Goal: Task Accomplishment & Management: Use online tool/utility

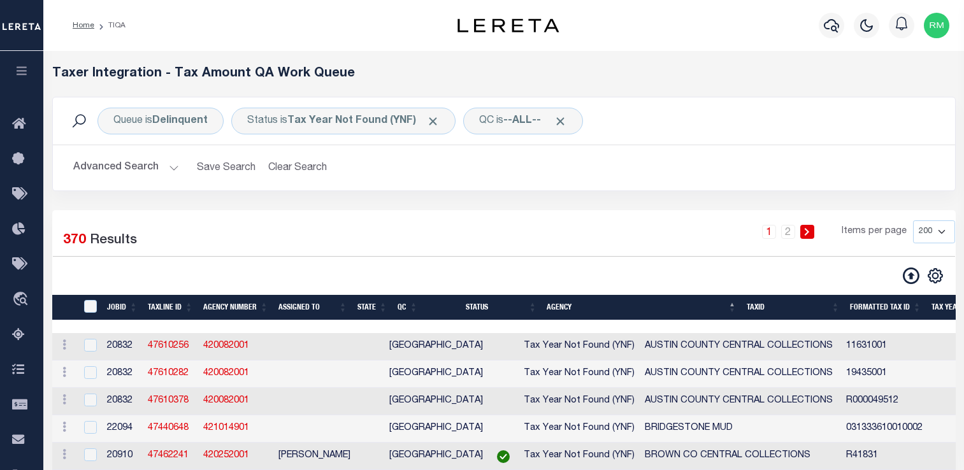
select select "200"
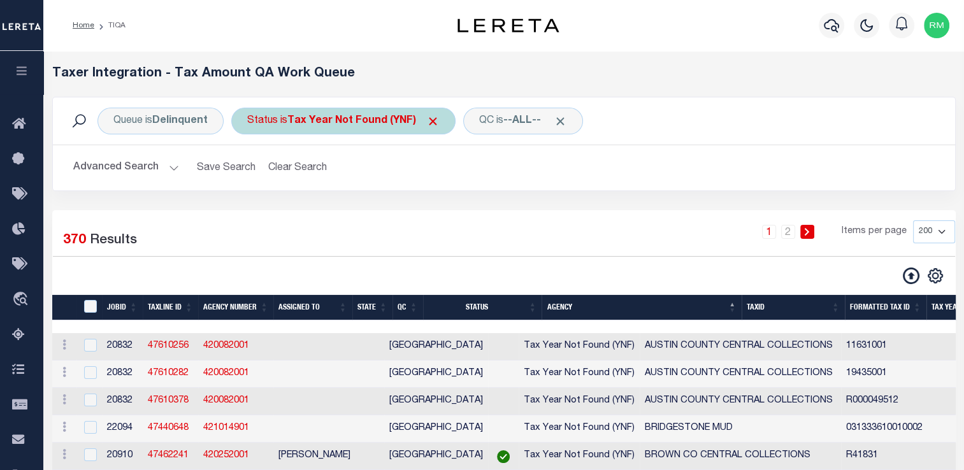
click at [320, 122] on b "Tax Year Not Found (YNF)" at bounding box center [363, 121] width 152 height 10
select select "YNF"
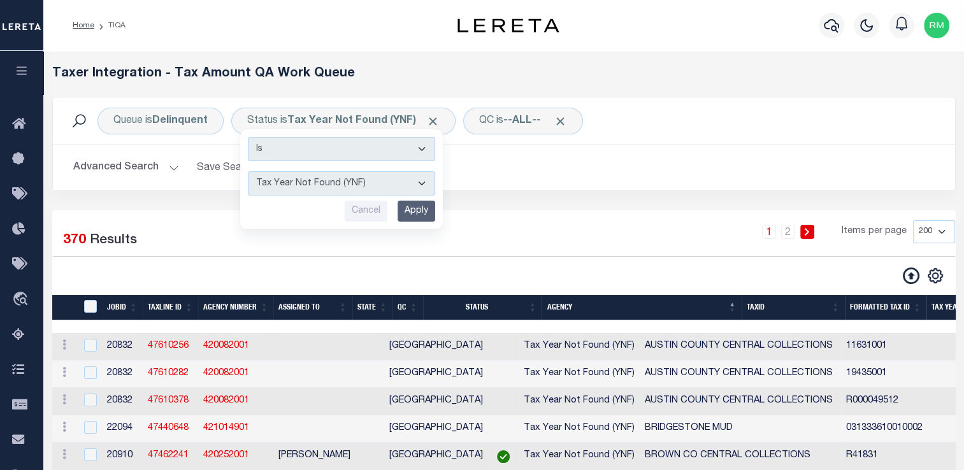
drag, startPoint x: 316, startPoint y: 192, endPoint x: 569, endPoint y: 256, distance: 260.7
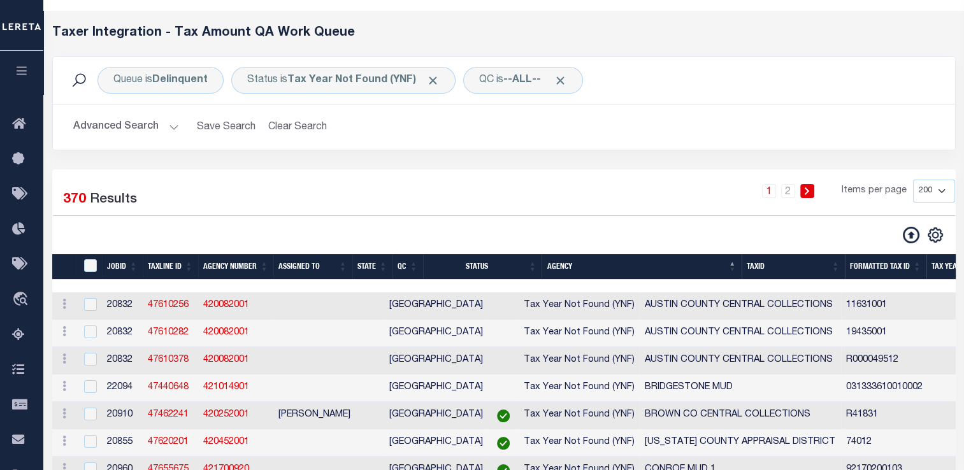
scroll to position [40, 0]
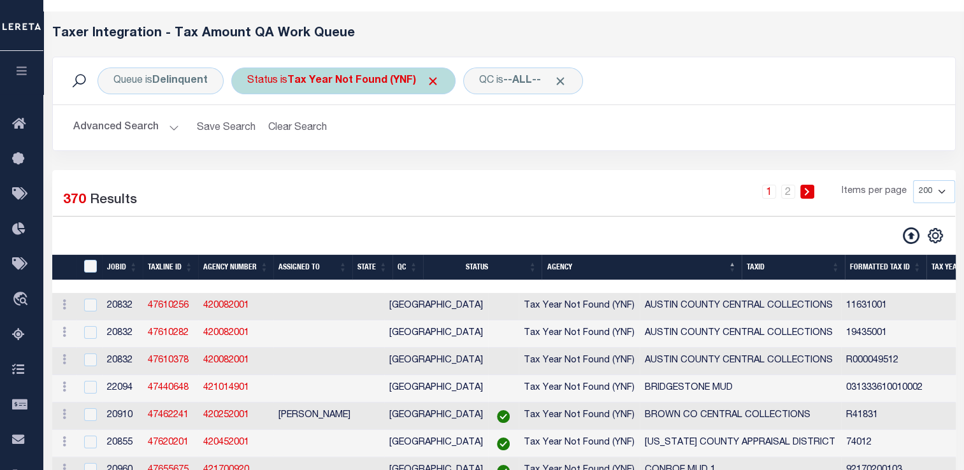
click at [308, 87] on div "Status is Tax Year Not Found (YNF) Is Contains AI - Bot Exception (ERR) AI - Bo…" at bounding box center [343, 81] width 224 height 27
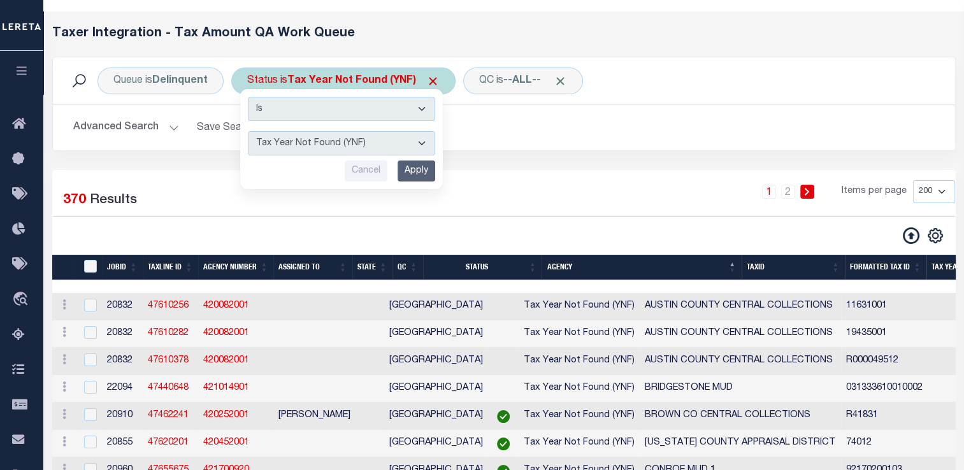
click at [310, 157] on div "Is Contains AI - Bot Exception (ERR) AI - Bot Running (PLA) AI - Failed QA (FQA…" at bounding box center [341, 139] width 203 height 100
click at [310, 151] on select "AI - Bot Exception (ERR) AI - Bot Running (PLA) AI - Failed QA (FQA) AI - Prep …" at bounding box center [341, 143] width 187 height 24
select select "PLA"
click at [248, 131] on select "AI - Bot Exception (ERR) AI - Bot Running (PLA) AI - Failed QA (FQA) AI - Prep …" at bounding box center [341, 143] width 187 height 24
click at [415, 170] on input "Apply" at bounding box center [416, 170] width 38 height 21
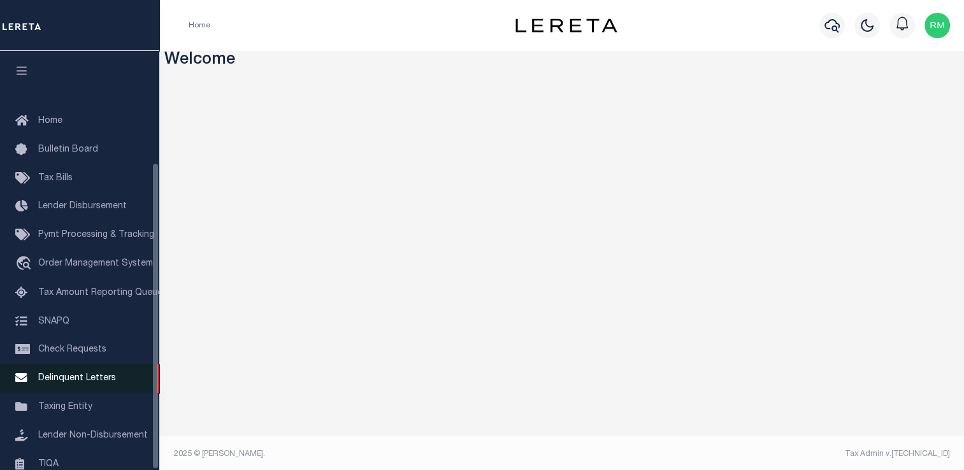
scroll to position [152, 0]
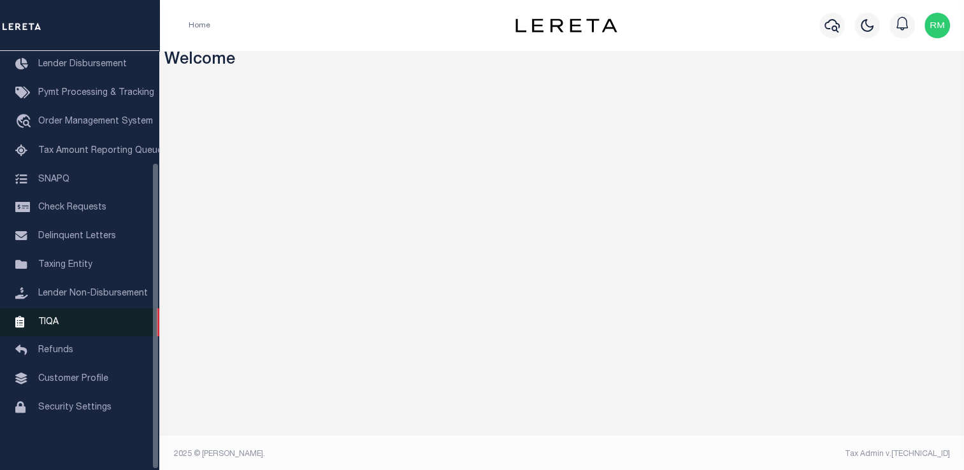
click at [59, 327] on link "TIQA" at bounding box center [79, 322] width 159 height 29
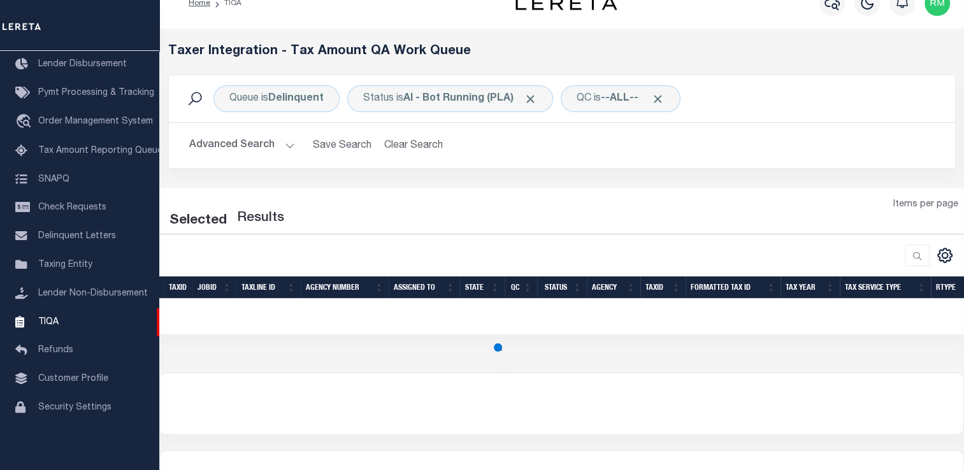
scroll to position [22, 0]
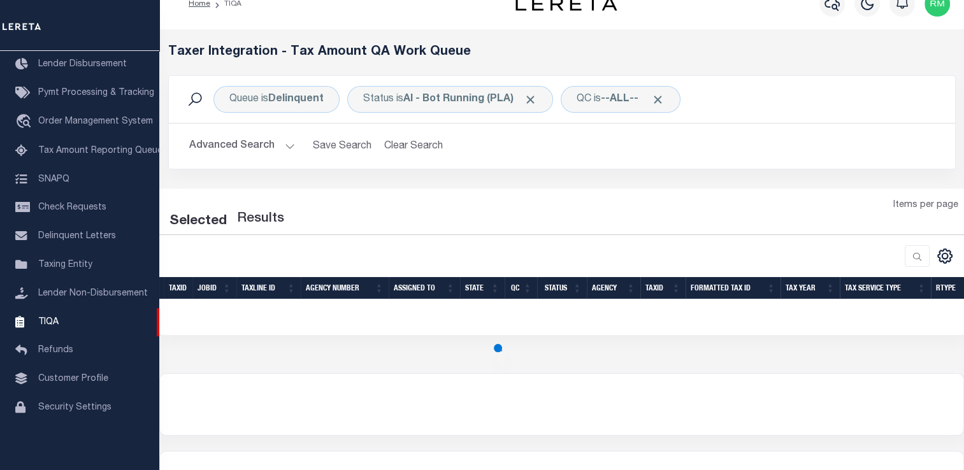
click at [290, 146] on button "Advanced Search" at bounding box center [242, 146] width 106 height 25
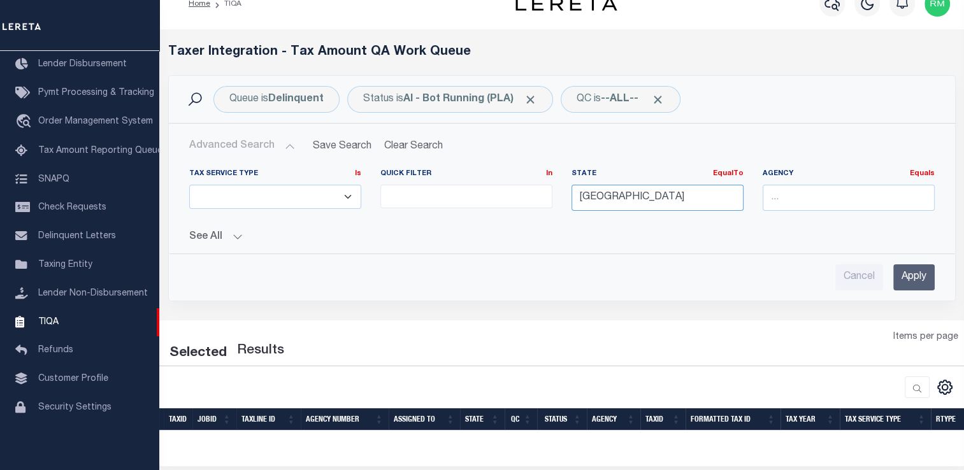
click at [611, 198] on input "TX" at bounding box center [657, 198] width 172 height 26
type input "T"
click at [706, 223] on div "LA" at bounding box center [656, 221] width 171 height 20
type input "LA"
click at [906, 276] on input "Apply" at bounding box center [913, 277] width 41 height 26
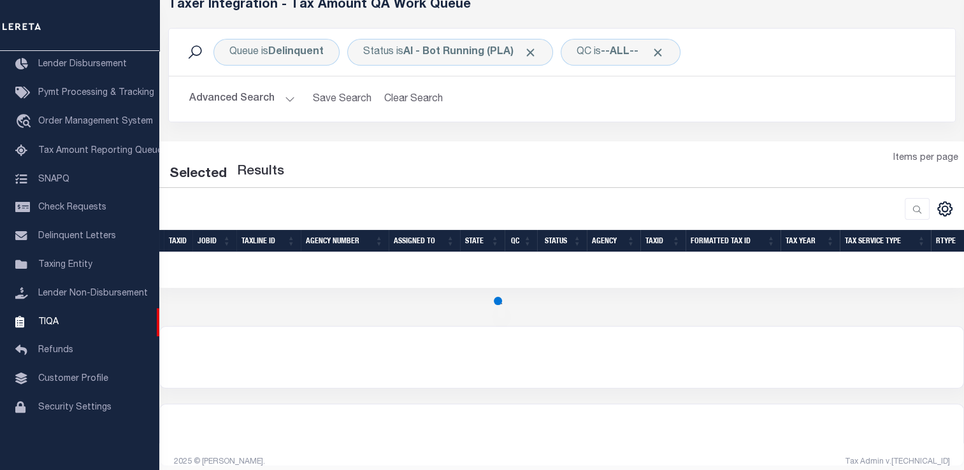
scroll to position [71, 0]
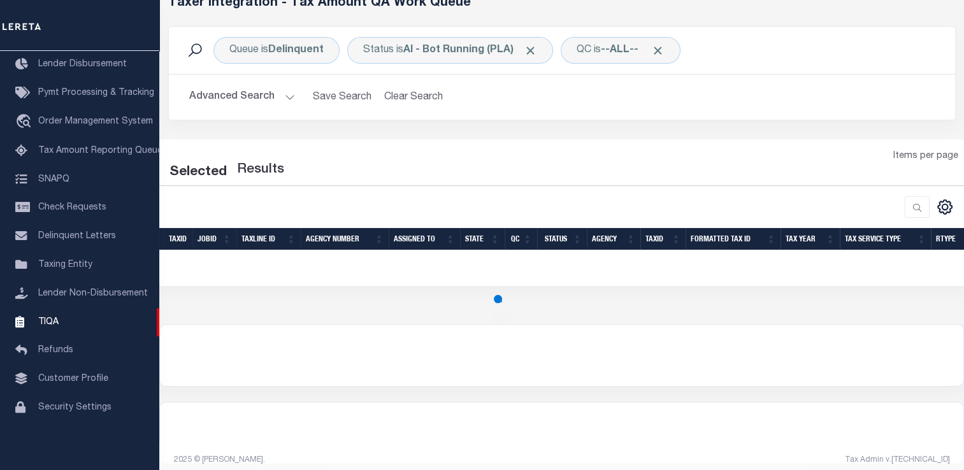
select select "200"
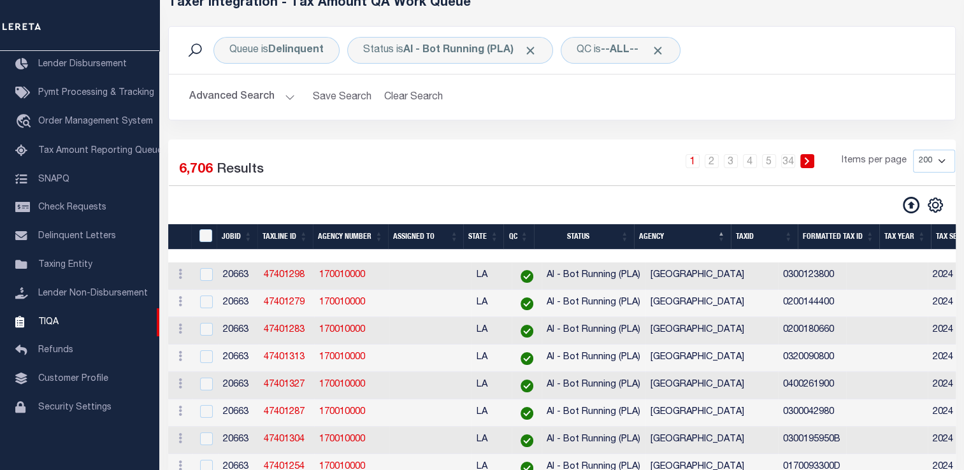
click at [843, 71] on div "Queue is Delinquent Status is AI - Bot Running (PLA) QC is --ALL-- Search" at bounding box center [562, 50] width 786 height 47
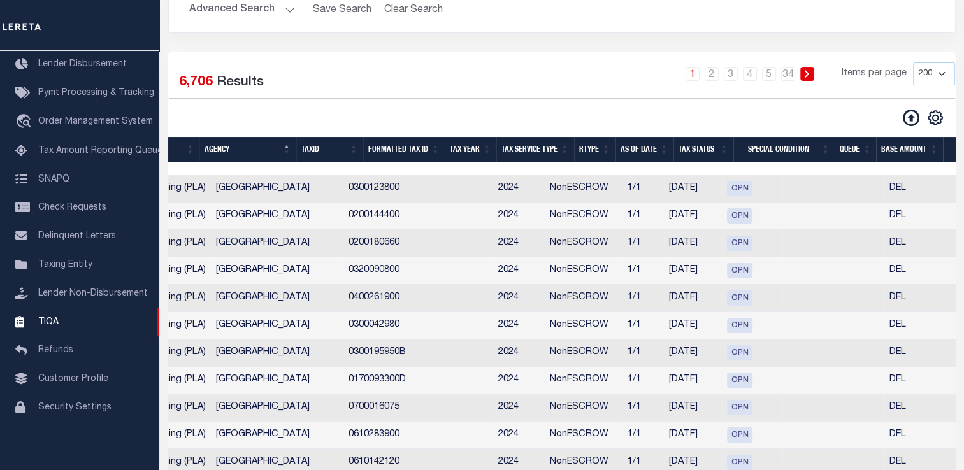
scroll to position [0, 428]
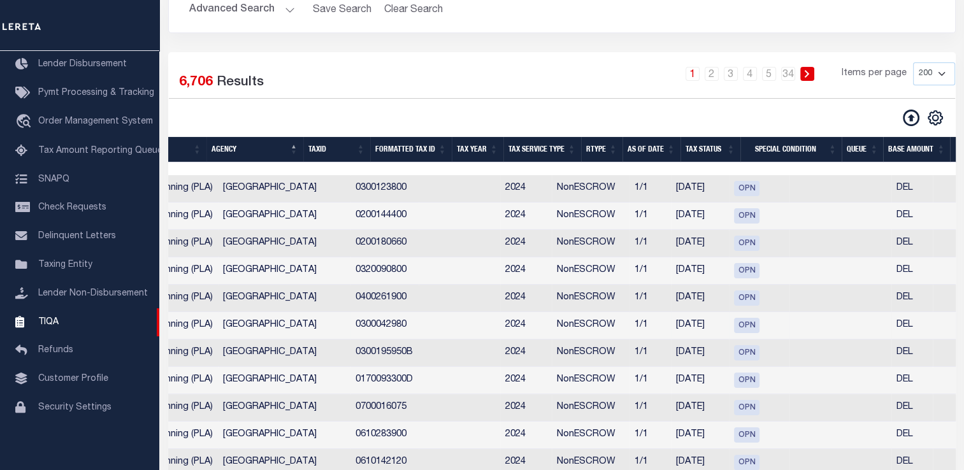
click at [629, 330] on td "1/1" at bounding box center [649, 325] width 41 height 27
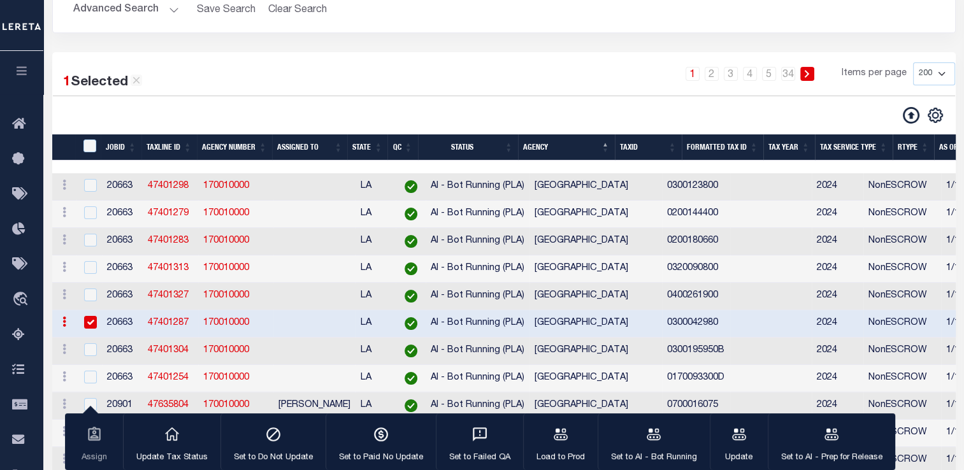
click at [91, 329] on input "checkbox" at bounding box center [90, 322] width 13 height 13
checkbox input "false"
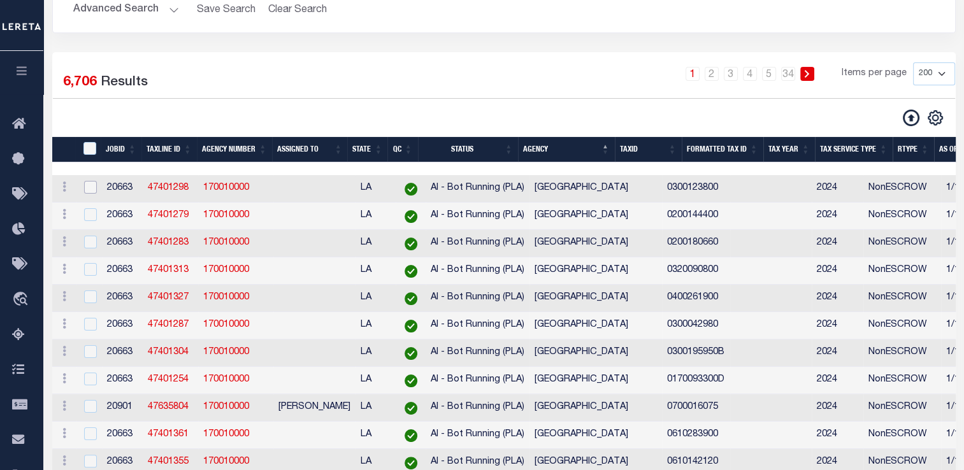
click at [92, 194] on input "checkbox" at bounding box center [90, 187] width 13 height 13
checkbox input "true"
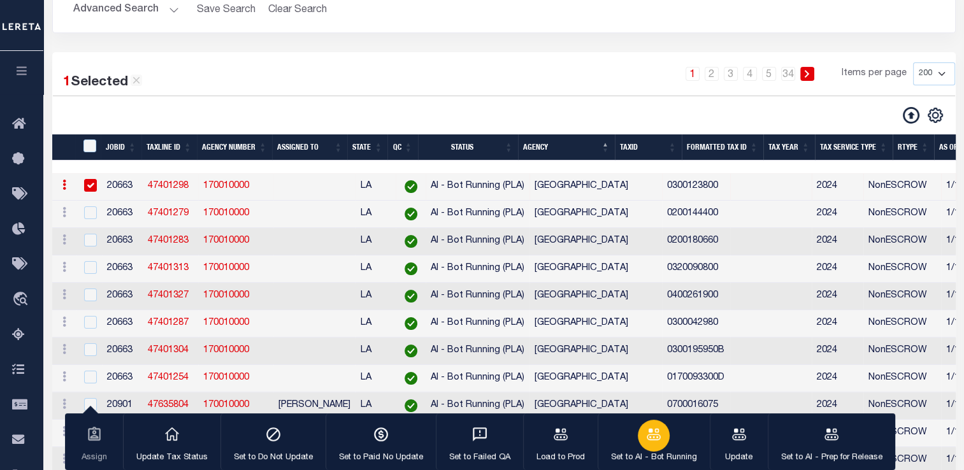
click at [645, 438] on icon "button" at bounding box center [653, 434] width 17 height 17
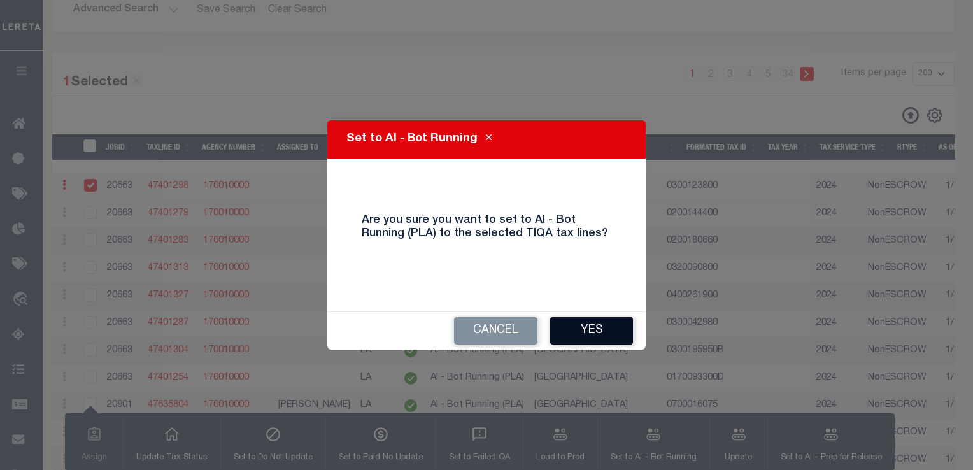
click at [605, 335] on button "Yes" at bounding box center [591, 330] width 83 height 27
